Goal: Task Accomplishment & Management: Manage account settings

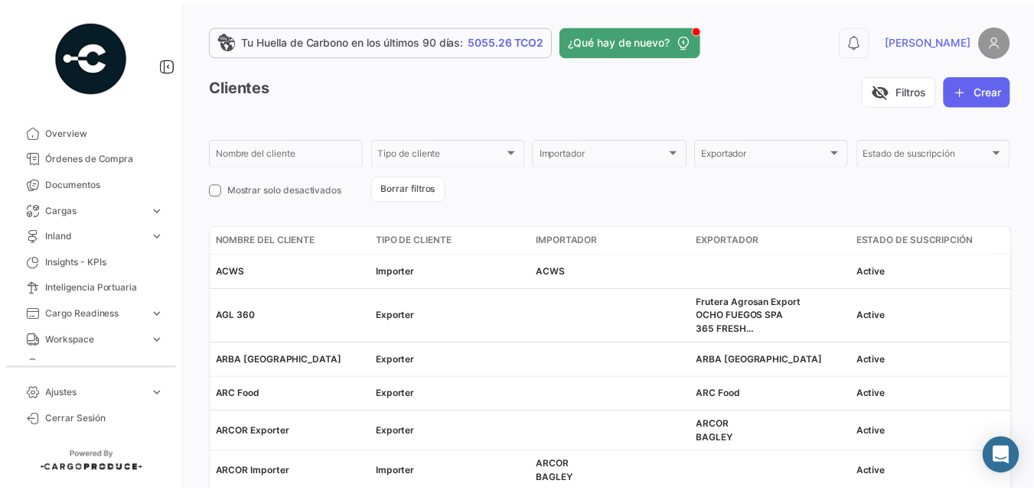
scroll to position [383, 0]
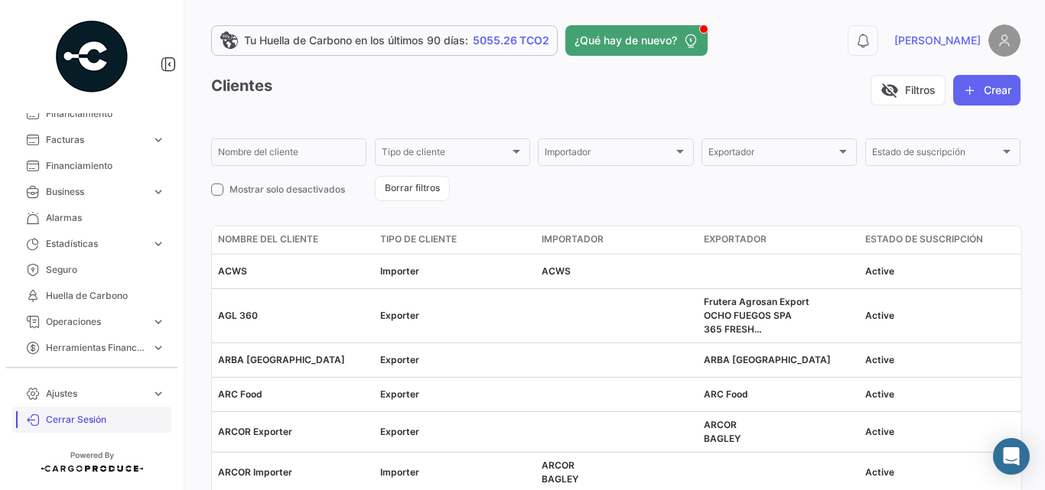
click at [90, 422] on span "Cerrar Sesión" at bounding box center [105, 420] width 119 height 14
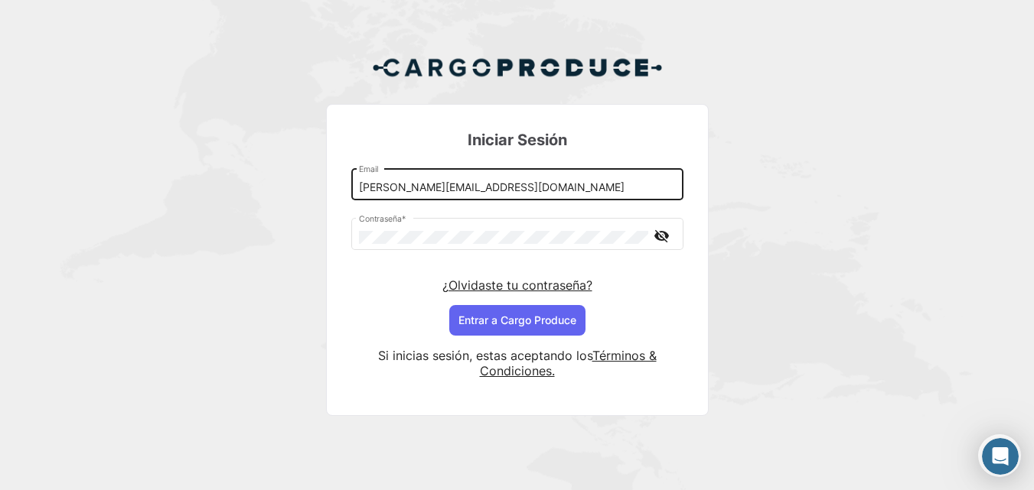
click at [402, 188] on input "[PERSON_NAME][EMAIL_ADDRESS][DOMAIN_NAME]" at bounding box center [517, 187] width 316 height 13
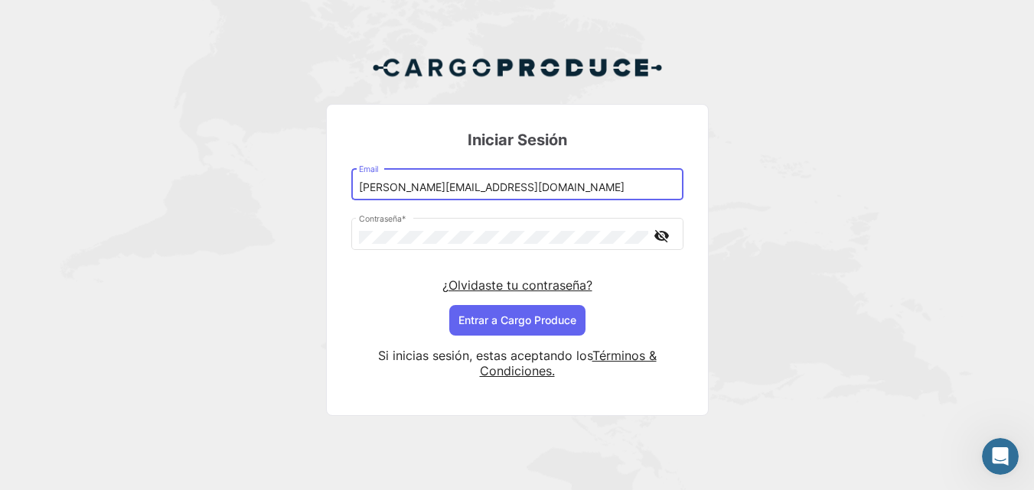
drag, startPoint x: 404, startPoint y: 184, endPoint x: 311, endPoint y: 181, distance: 92.6
click at [311, 181] on div "Iniciar Sesión [EMAIL_ADDRESS][DOMAIN_NAME] Email Contraseña * visibility_off ¿…" at bounding box center [517, 242] width 1034 height 484
type input "[PERSON_NAME][EMAIL_ADDRESS][DOMAIN_NAME]"
drag, startPoint x: 578, startPoint y: 191, endPoint x: 282, endPoint y: 184, distance: 296.2
click at [282, 184] on div "Iniciar Sesión [EMAIL_ADDRESS][DOMAIN_NAME] Email Contraseña * visibility_off ¿…" at bounding box center [517, 242] width 1034 height 484
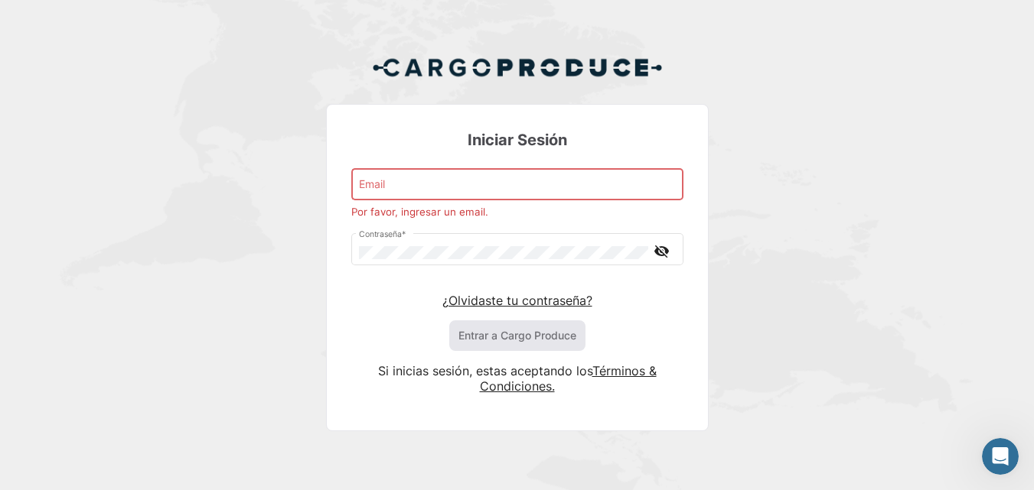
click at [213, 148] on div "Iniciar Sesión Email Por favor, ingresar un email. Contraseña * visibility_off …" at bounding box center [517, 249] width 1034 height 499
click at [419, 188] on input "Email" at bounding box center [517, 187] width 316 height 13
paste input "[PERSON_NAME][EMAIL_ADDRESS][DOMAIN_NAME]"
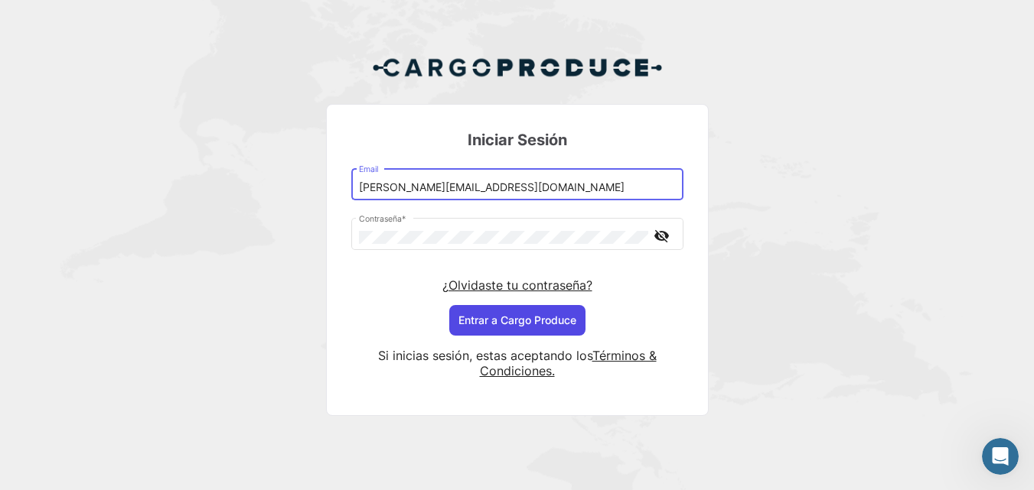
type input "[PERSON_NAME][EMAIL_ADDRESS][DOMAIN_NAME]"
click at [508, 322] on button "Entrar a Cargo Produce" at bounding box center [517, 320] width 136 height 31
